Goal: Information Seeking & Learning: Learn about a topic

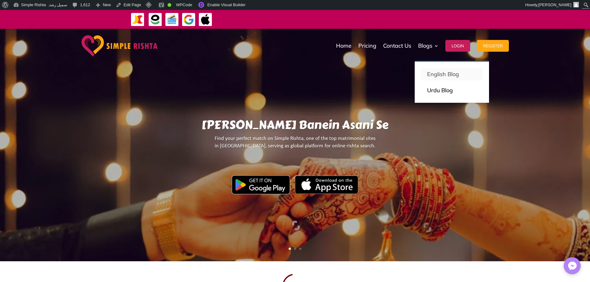
click at [435, 72] on p "English Blog" at bounding box center [452, 74] width 50 height 9
click at [433, 93] on link "Urdu Blog" at bounding box center [452, 90] width 62 height 12
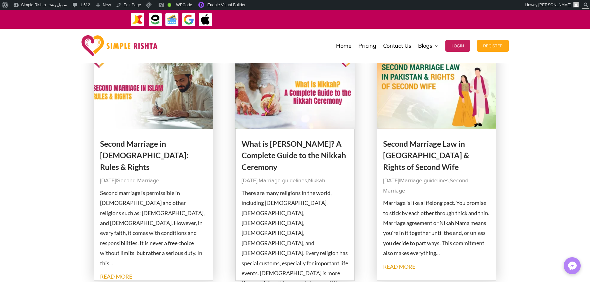
click at [172, 106] on img at bounding box center [154, 91] width 120 height 75
click at [280, 108] on img at bounding box center [295, 91] width 120 height 75
click at [400, 104] on img at bounding box center [437, 91] width 120 height 75
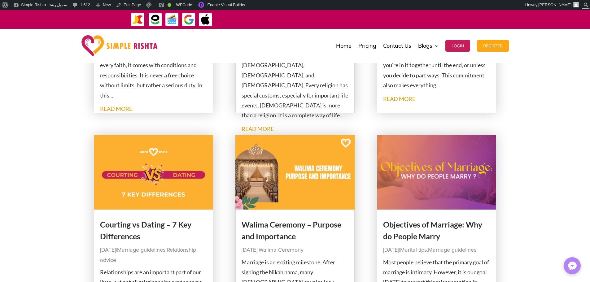
scroll to position [279, 0]
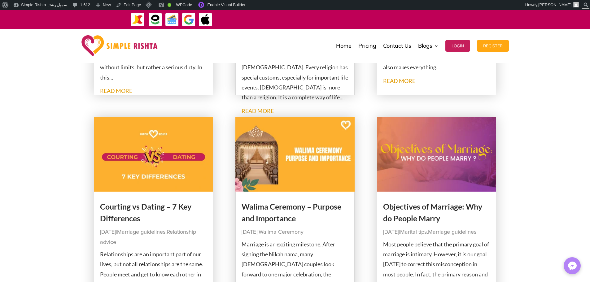
click at [137, 170] on img at bounding box center [154, 154] width 120 height 75
click at [342, 157] on img at bounding box center [295, 154] width 120 height 75
click at [418, 156] on img at bounding box center [437, 154] width 120 height 75
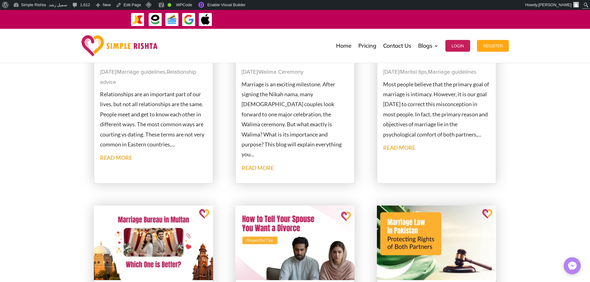
scroll to position [465, 0]
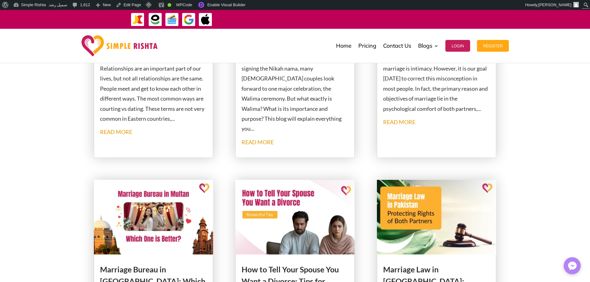
click at [139, 223] on img at bounding box center [154, 217] width 120 height 75
click at [303, 224] on img at bounding box center [295, 217] width 120 height 75
click at [443, 233] on img at bounding box center [437, 217] width 120 height 75
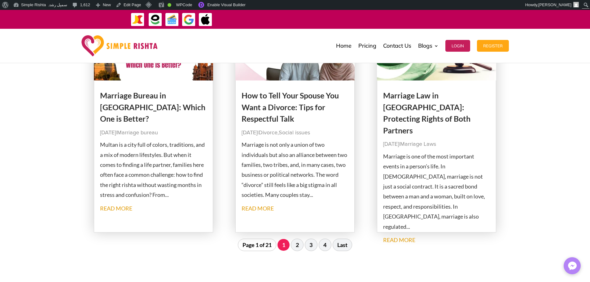
scroll to position [495, 0]
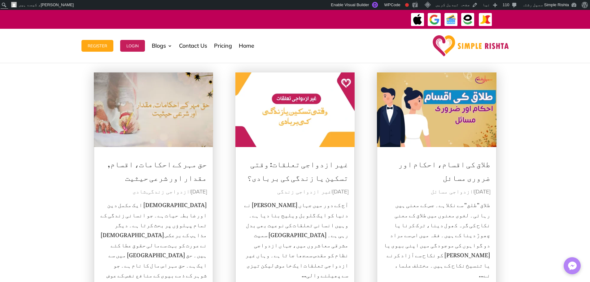
scroll to position [62, 0]
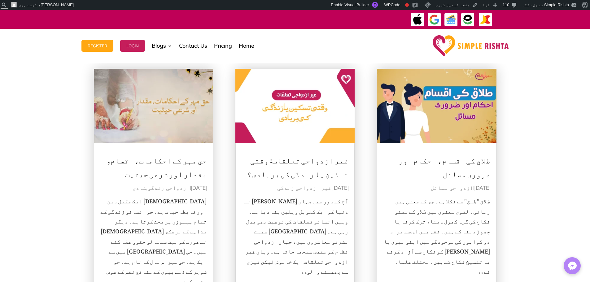
click at [175, 107] on img at bounding box center [154, 106] width 120 height 75
click at [271, 107] on img at bounding box center [295, 106] width 120 height 75
click at [395, 106] on img at bounding box center [437, 106] width 120 height 75
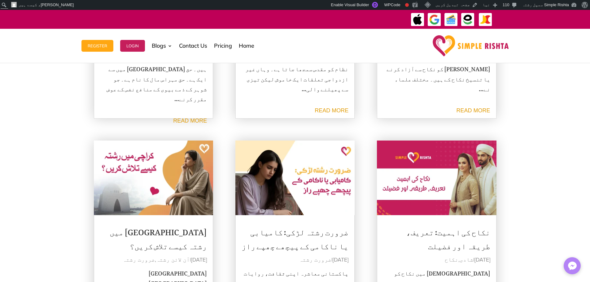
scroll to position [248, 0]
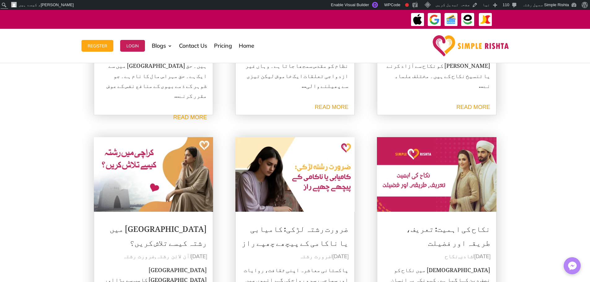
click at [405, 155] on img at bounding box center [437, 174] width 120 height 75
click at [314, 149] on img at bounding box center [295, 174] width 120 height 75
click at [197, 181] on img at bounding box center [154, 174] width 120 height 75
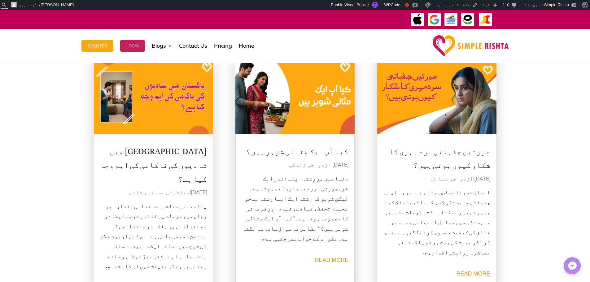
scroll to position [557, 0]
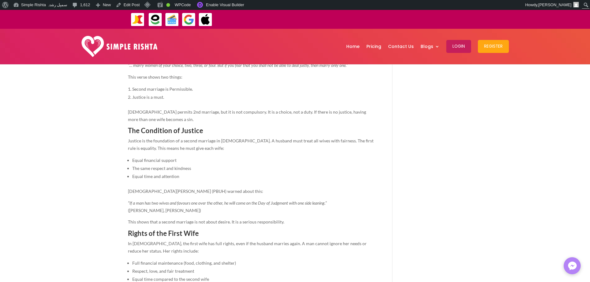
scroll to position [341, 0]
drag, startPoint x: 123, startPoint y: 4, endPoint x: 128, endPoint y: 1, distance: 5.2
click at [123, 4] on link "Edit Post" at bounding box center [127, 5] width 29 height 10
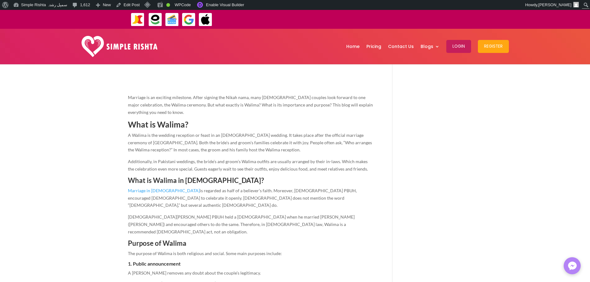
scroll to position [217, 0]
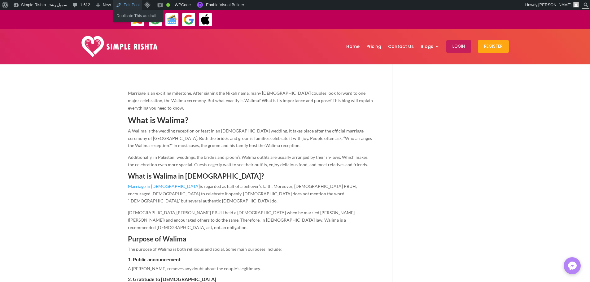
click at [121, 2] on link "Edit Post" at bounding box center [127, 5] width 29 height 10
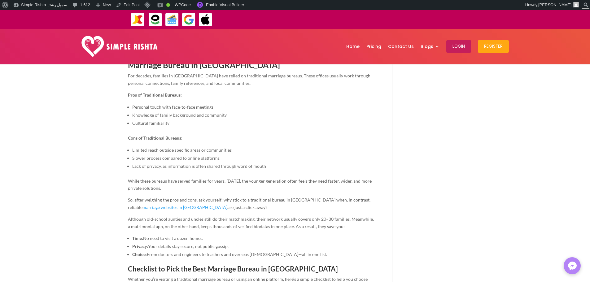
scroll to position [341, 0]
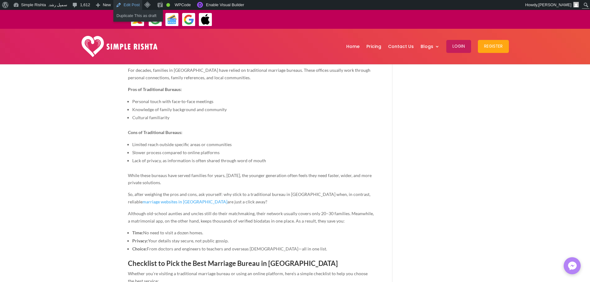
click at [124, 3] on link "Edit Post" at bounding box center [127, 5] width 29 height 10
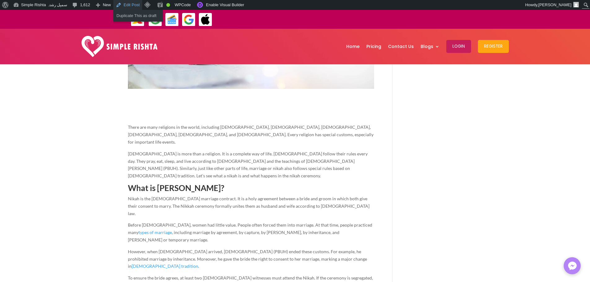
click at [132, 6] on link "Edit Post" at bounding box center [127, 5] width 29 height 10
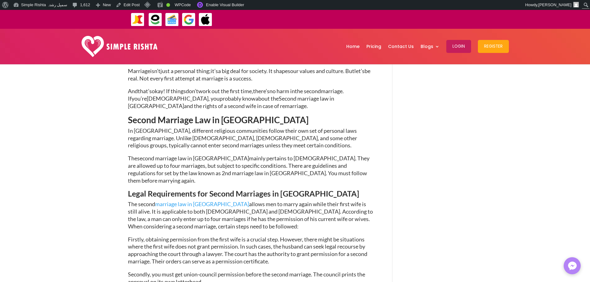
scroll to position [279, 0]
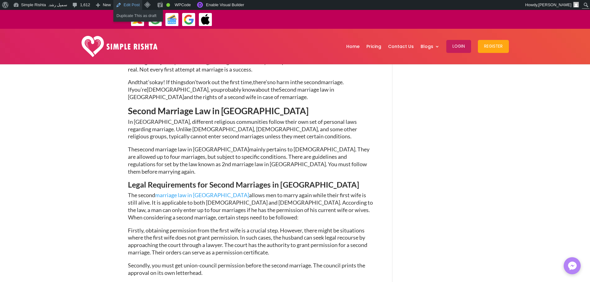
click at [130, 3] on link "Edit Post" at bounding box center [127, 5] width 29 height 10
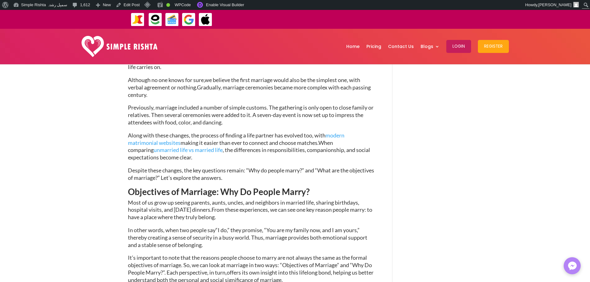
scroll to position [279, 0]
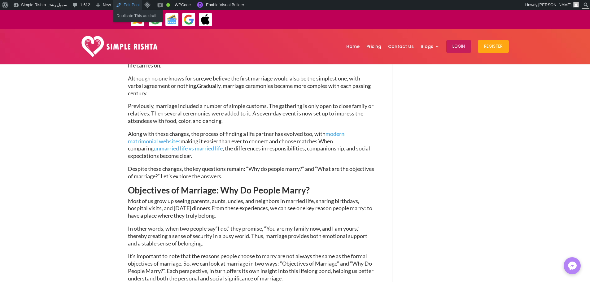
click at [124, 3] on link "Edit Post" at bounding box center [127, 5] width 29 height 10
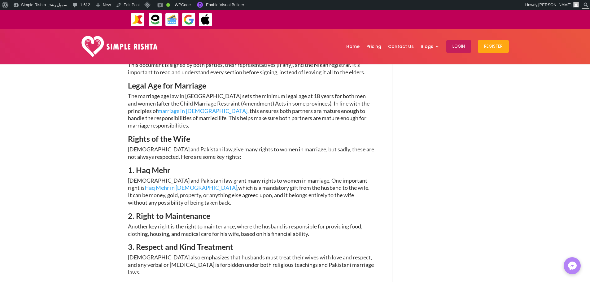
scroll to position [279, 0]
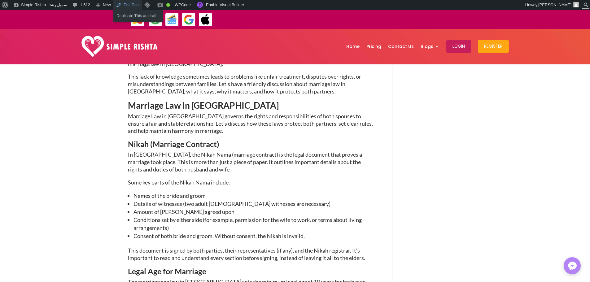
click at [123, 6] on link "Edit Post" at bounding box center [127, 5] width 29 height 10
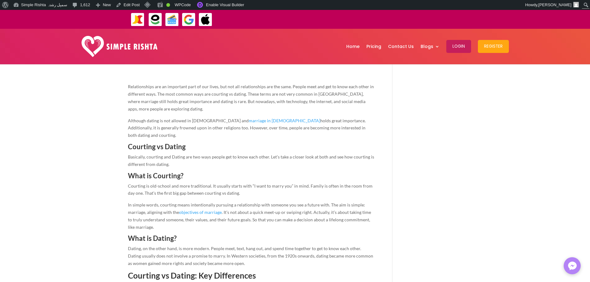
scroll to position [217, 0]
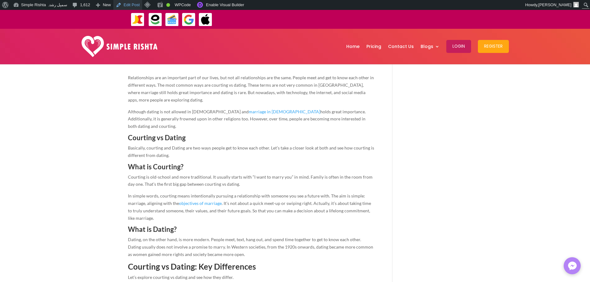
click at [121, 3] on link "Edit Post" at bounding box center [127, 5] width 29 height 10
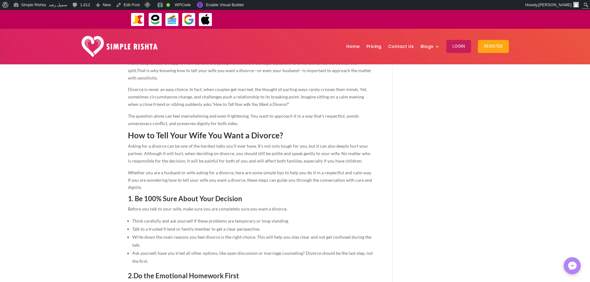
scroll to position [310, 0]
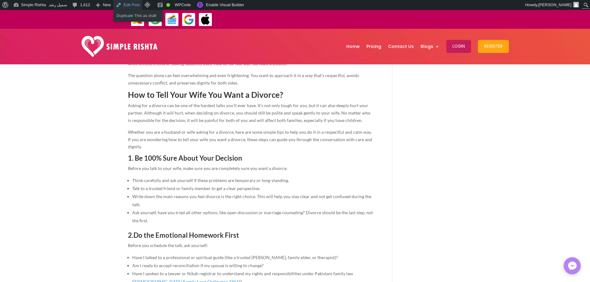
click at [128, 3] on link "Edit Post" at bounding box center [127, 5] width 29 height 10
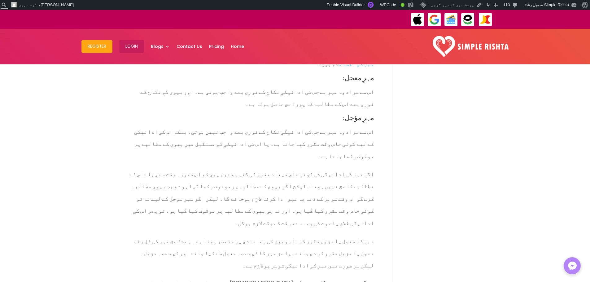
scroll to position [465, 0]
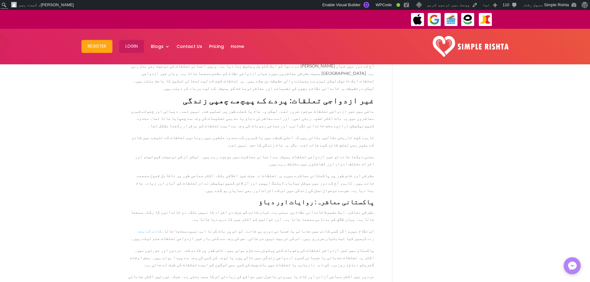
scroll to position [248, 0]
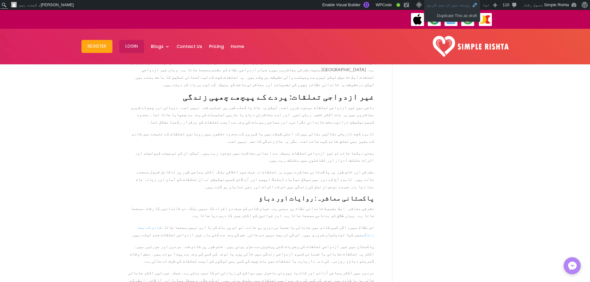
click at [466, 5] on link "پوسٹ میں ترمیم کریں" at bounding box center [452, 5] width 56 height 10
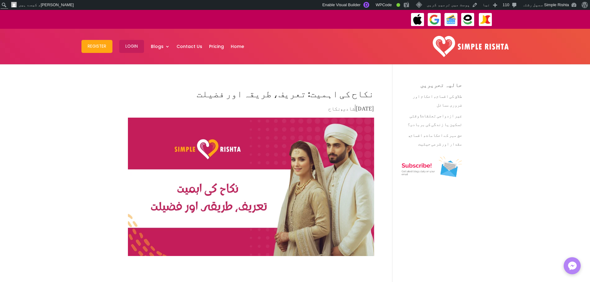
scroll to position [186, 0]
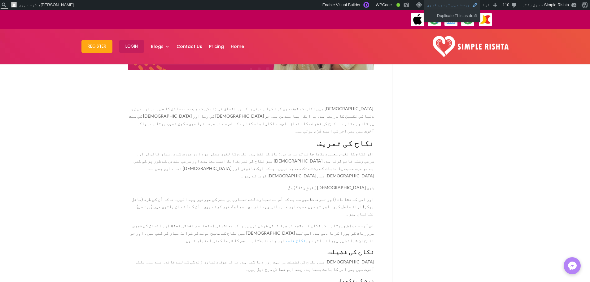
click at [464, 3] on link "پوسٹ میں ترمیم کریں" at bounding box center [452, 5] width 56 height 10
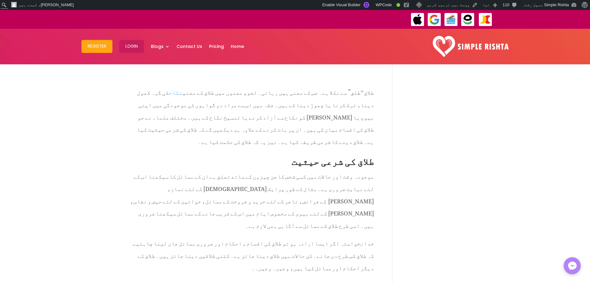
scroll to position [248, 0]
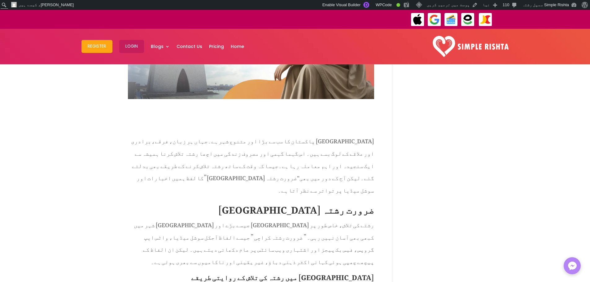
scroll to position [186, 0]
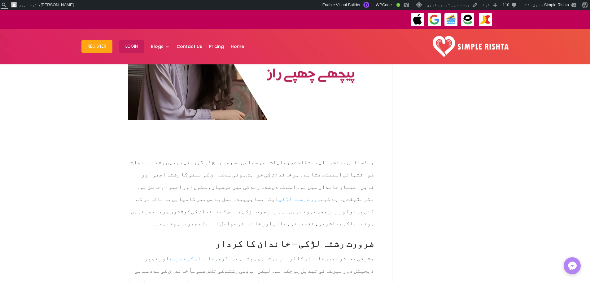
scroll to position [248, 0]
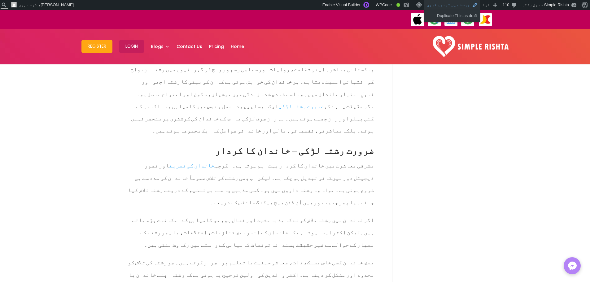
click at [470, 4] on link "پوسٹ میں ترمیم کریں" at bounding box center [452, 5] width 56 height 10
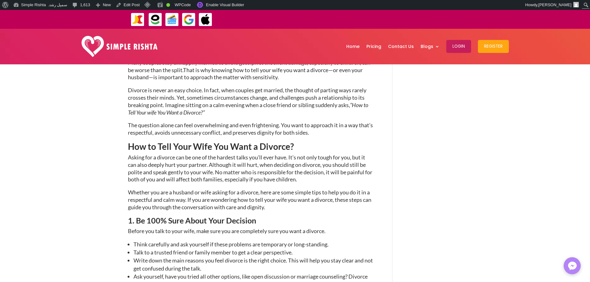
scroll to position [372, 0]
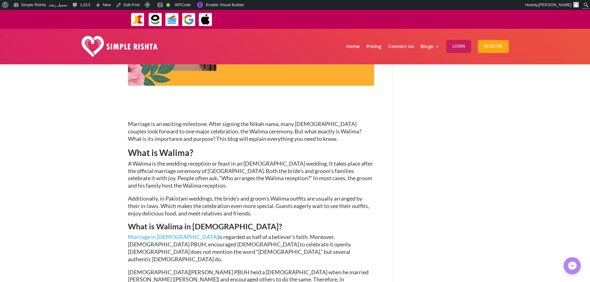
scroll to position [372, 0]
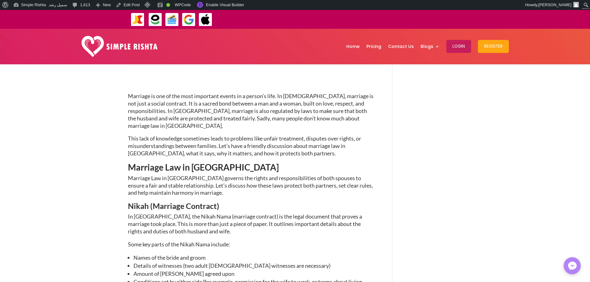
scroll to position [403, 0]
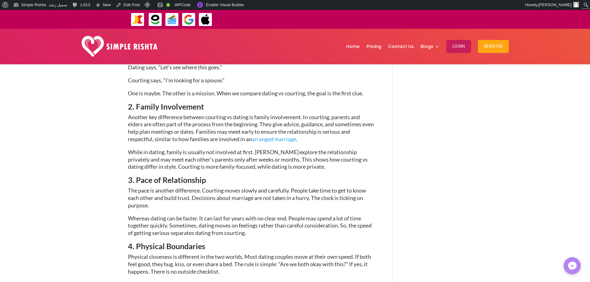
scroll to position [526, 0]
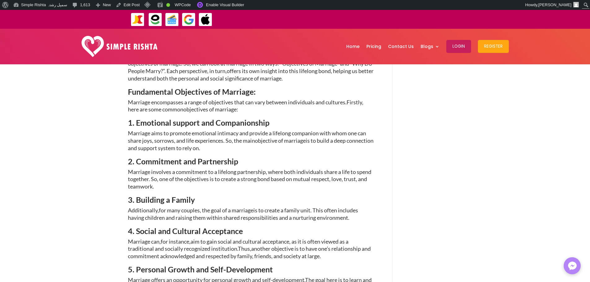
scroll to position [495, 0]
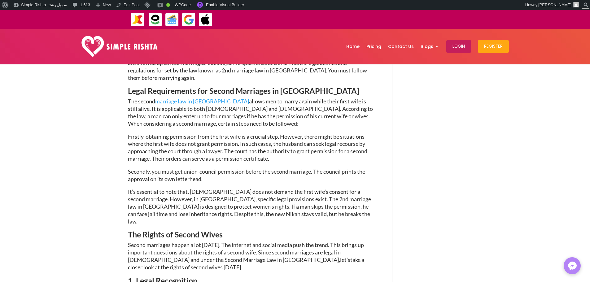
scroll to position [465, 0]
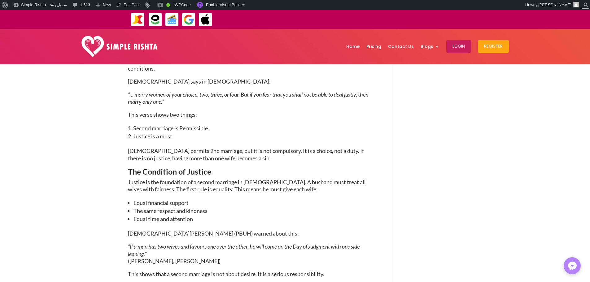
scroll to position [372, 0]
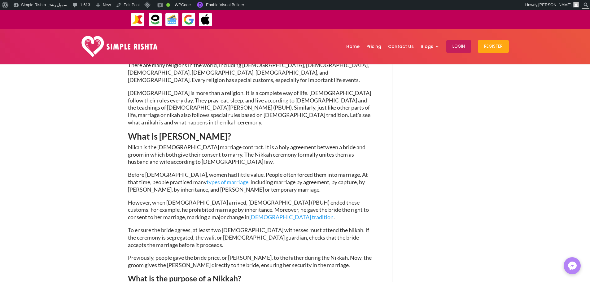
scroll to position [434, 0]
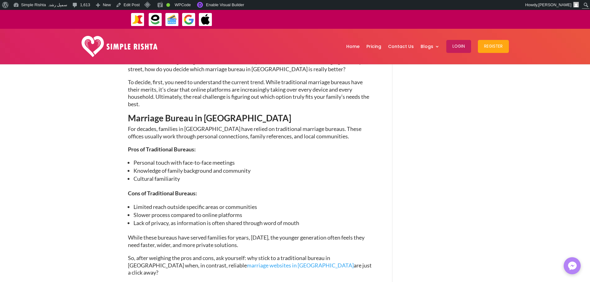
scroll to position [403, 0]
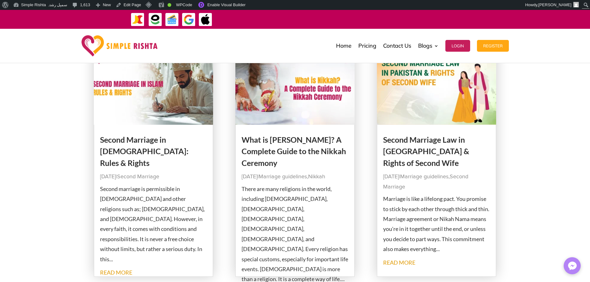
scroll to position [31, 0]
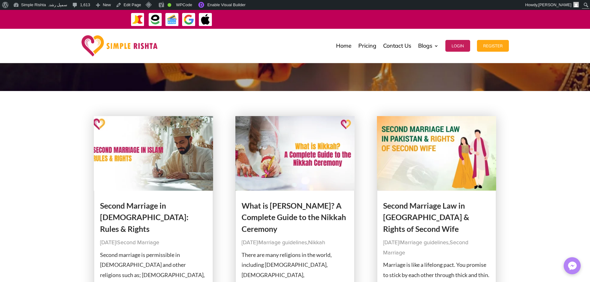
click at [172, 162] on img at bounding box center [154, 153] width 120 height 75
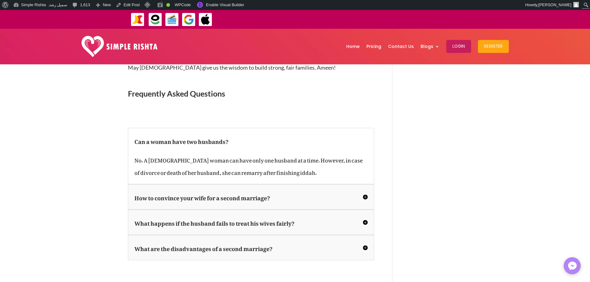
scroll to position [1104, 0]
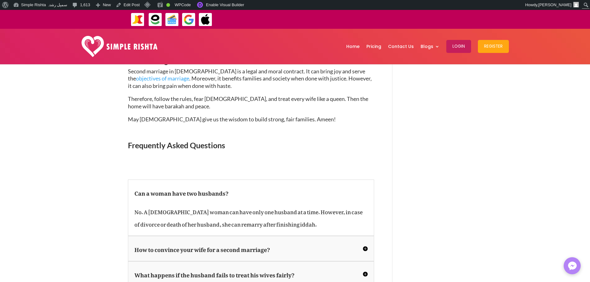
click at [362, 242] on h5 "How to convince your wife for a second marriage?" at bounding box center [250, 248] width 233 height 12
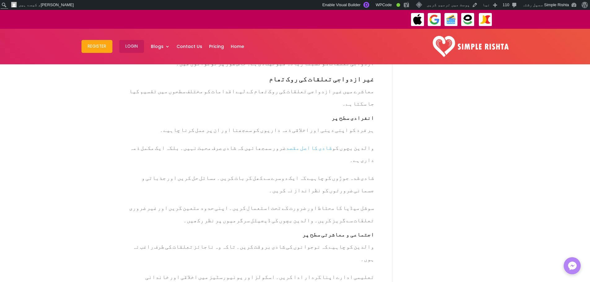
scroll to position [1177, 0]
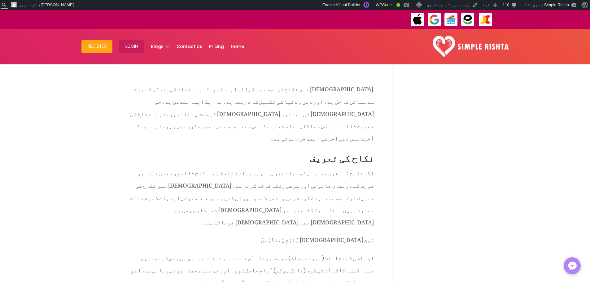
scroll to position [186, 0]
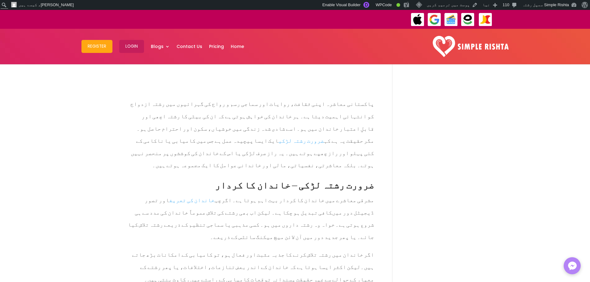
scroll to position [403, 0]
